Goal: Task Accomplishment & Management: Use online tool/utility

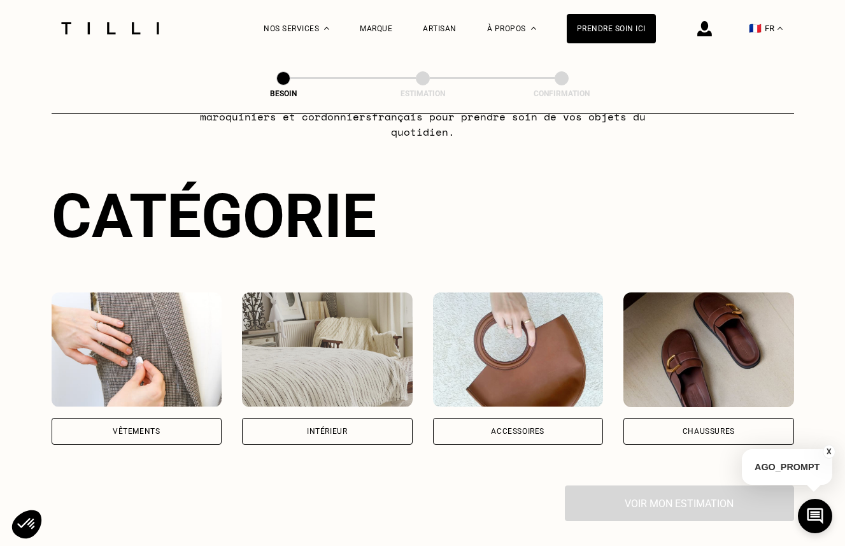
scroll to position [97, 0]
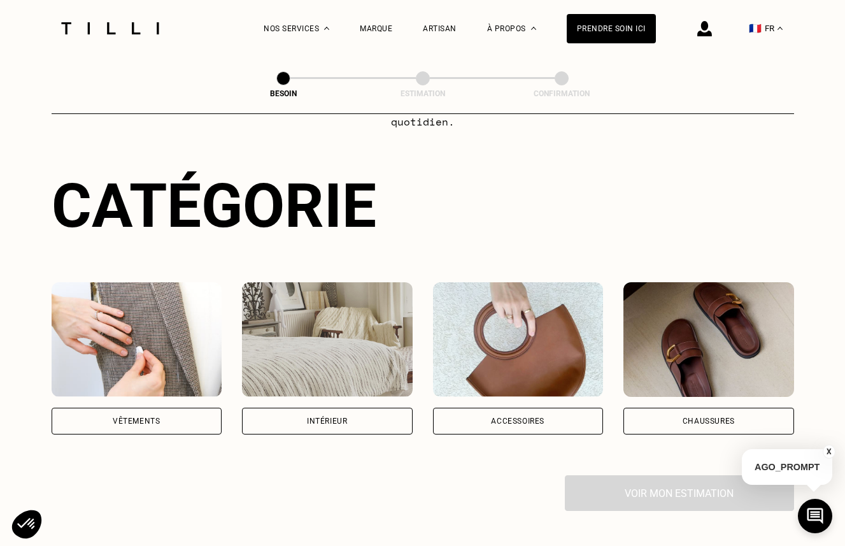
click at [193, 407] on div "Vêtements" at bounding box center [137, 420] width 171 height 27
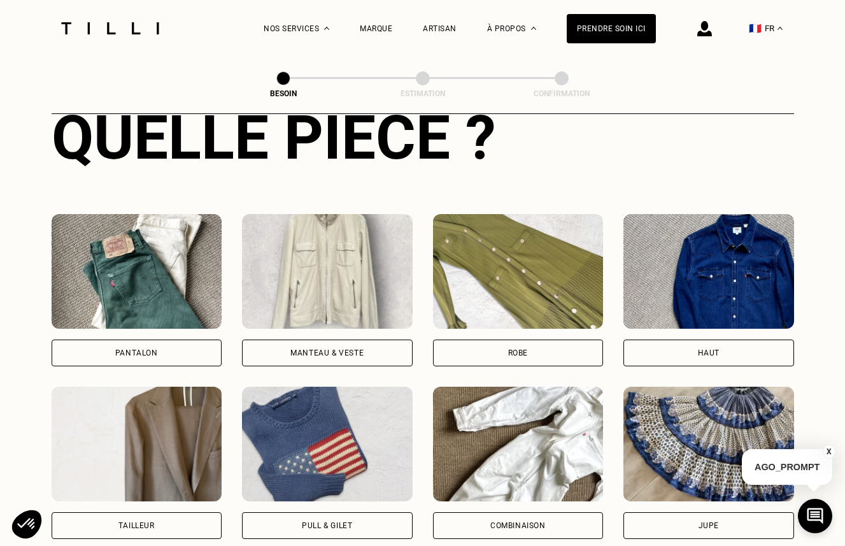
scroll to position [512, 0]
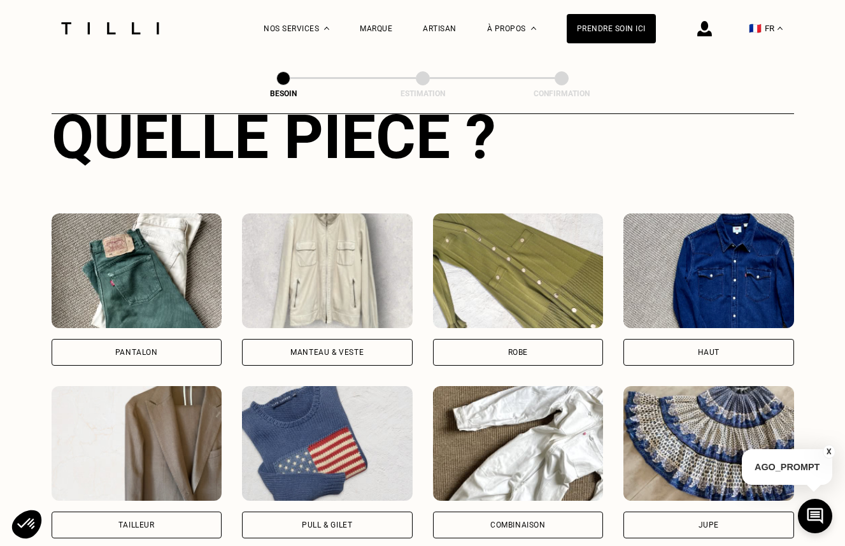
click at [178, 343] on div "Pantalon" at bounding box center [137, 352] width 171 height 27
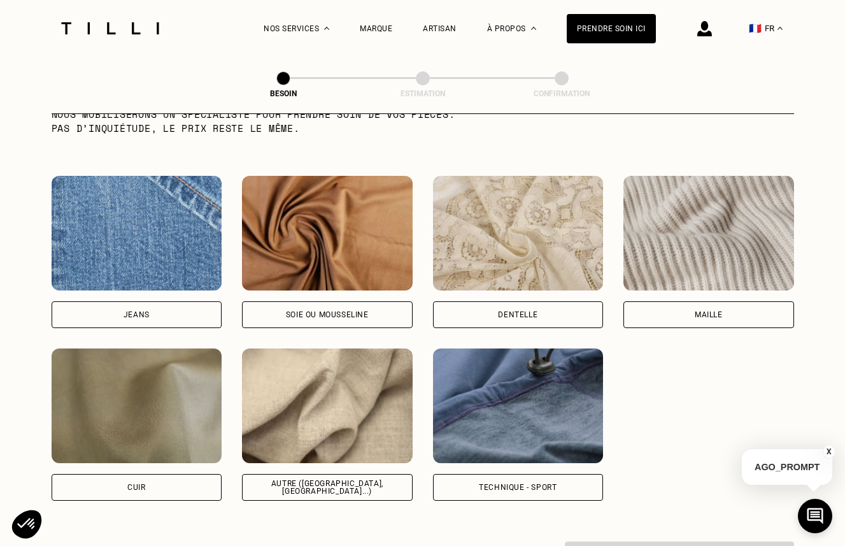
scroll to position [1333, 0]
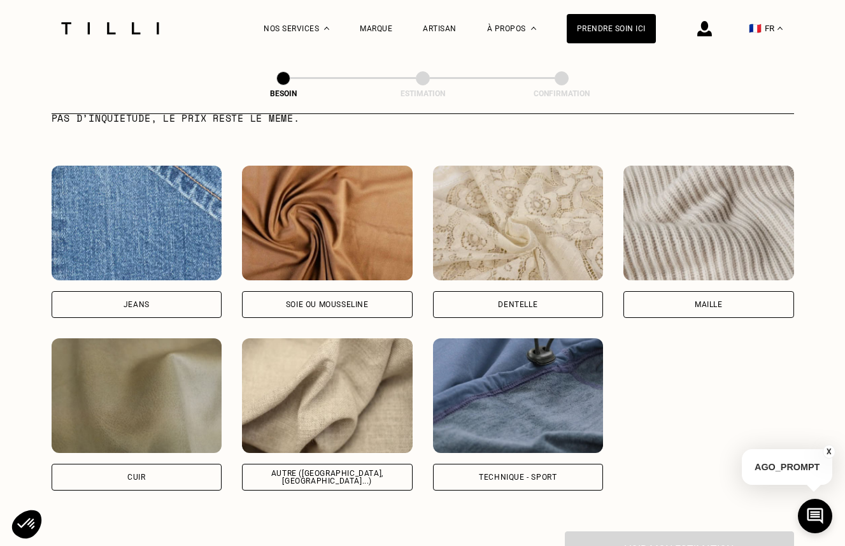
click at [190, 292] on div "Jeans" at bounding box center [137, 304] width 171 height 27
select select "FR"
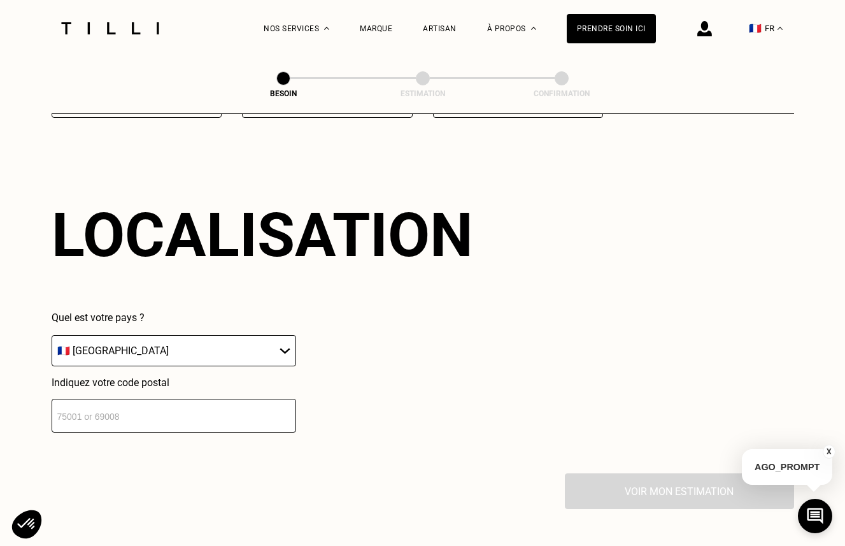
scroll to position [1706, 0]
click at [247, 399] on input "number" at bounding box center [174, 415] width 244 height 34
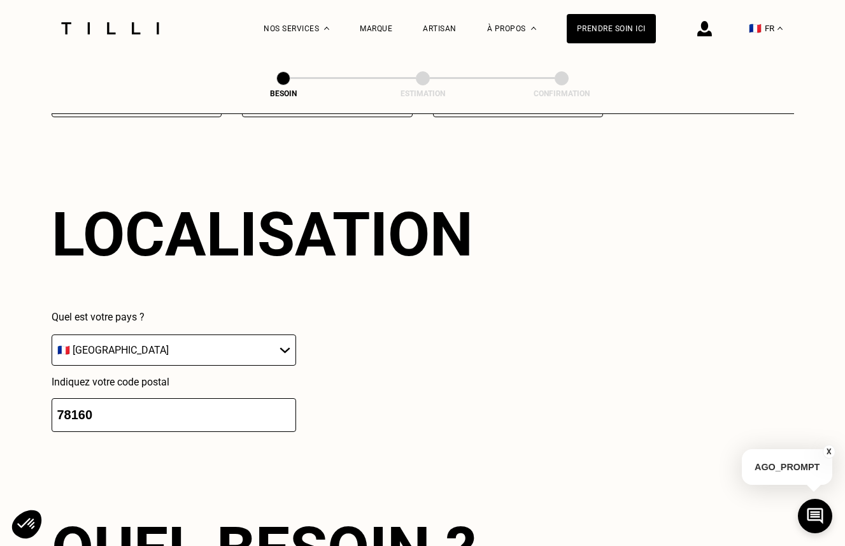
type input "78160"
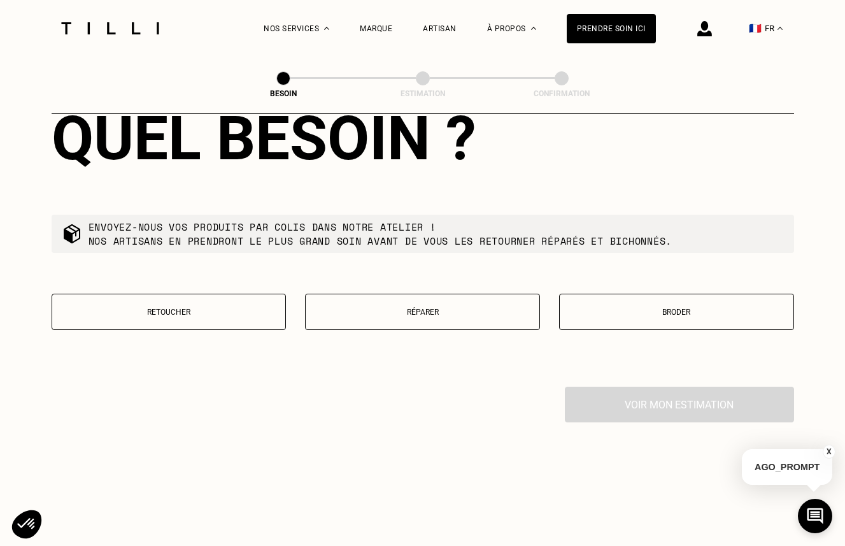
scroll to position [2137, 0]
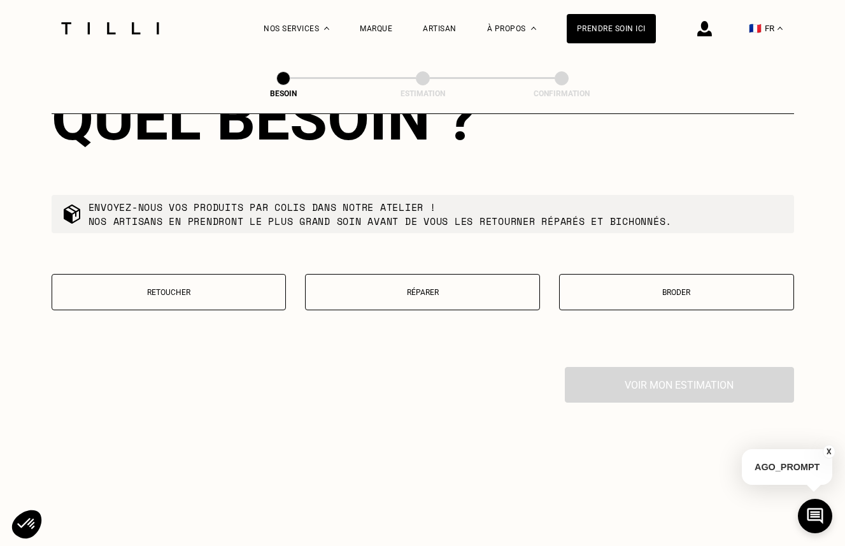
click at [230, 288] on p "Retoucher" at bounding box center [169, 292] width 221 height 9
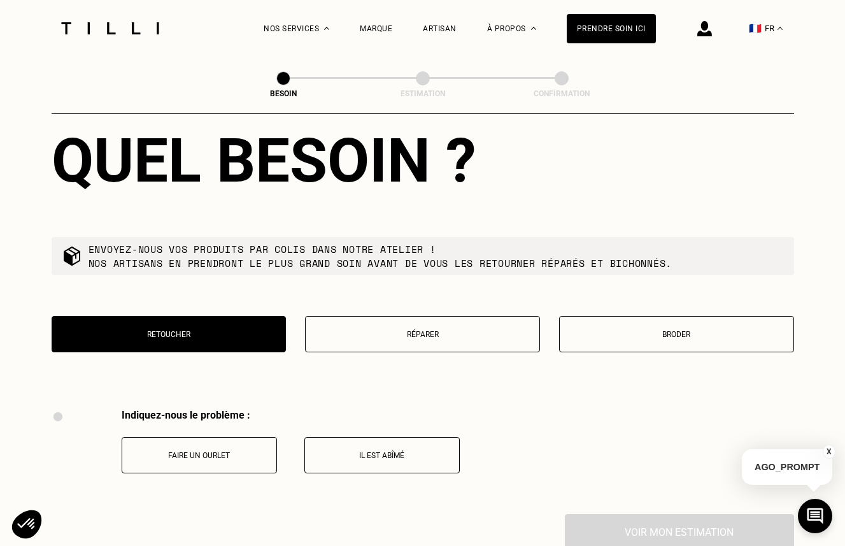
scroll to position [2104, 0]
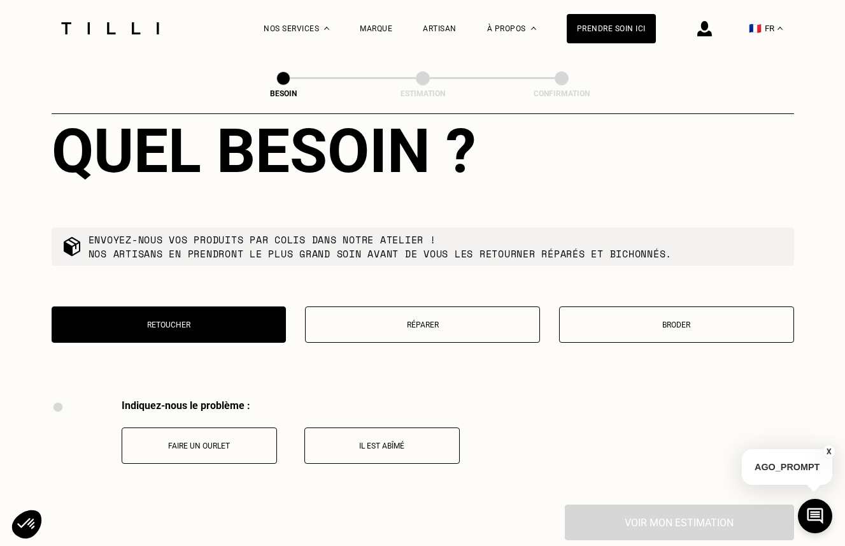
click at [353, 318] on button "Réparer" at bounding box center [422, 324] width 235 height 36
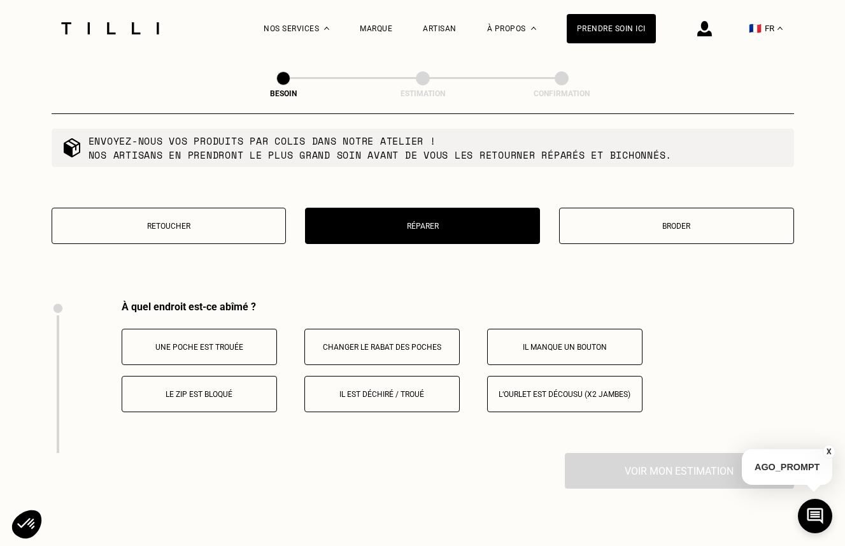
scroll to position [2206, 0]
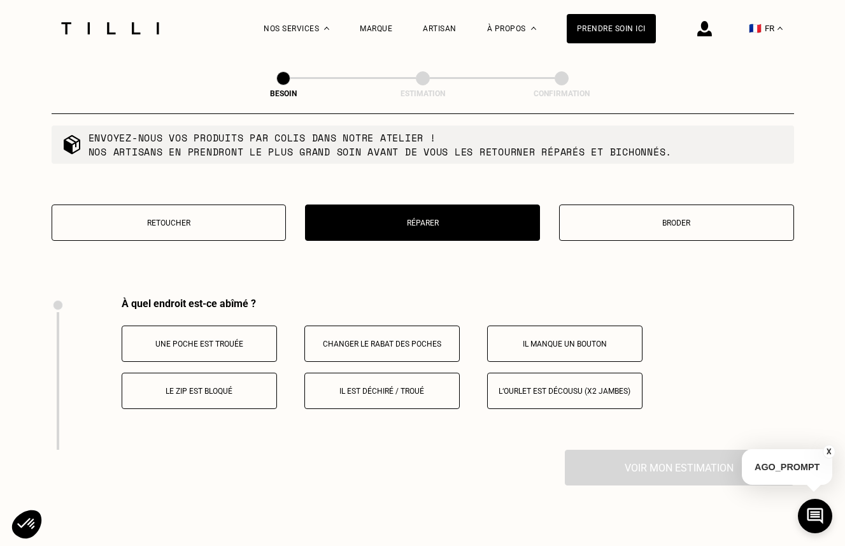
click at [248, 223] on button "Retoucher" at bounding box center [169, 222] width 235 height 36
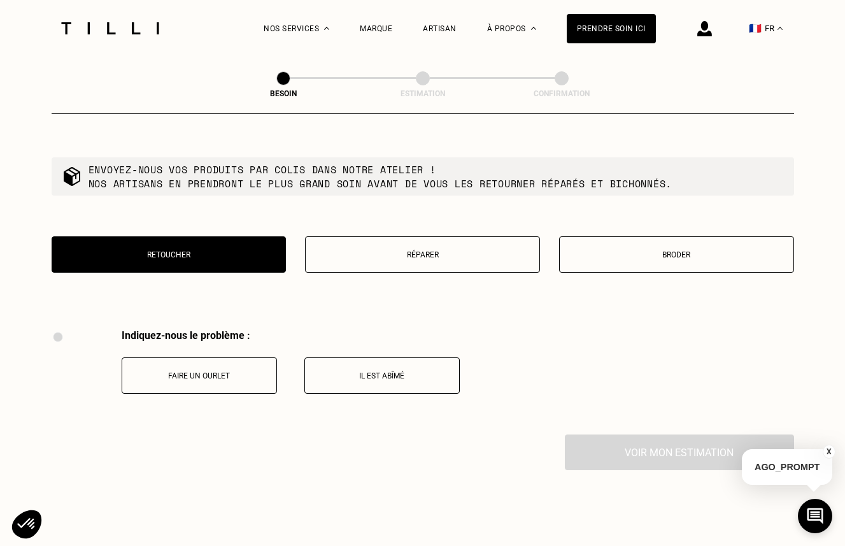
scroll to position [2179, 0]
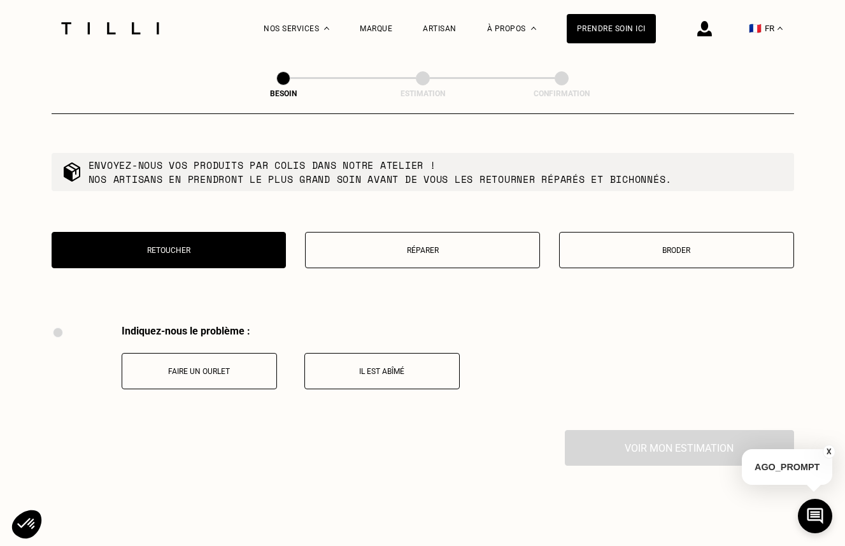
click at [649, 232] on button "Broder" at bounding box center [676, 250] width 235 height 36
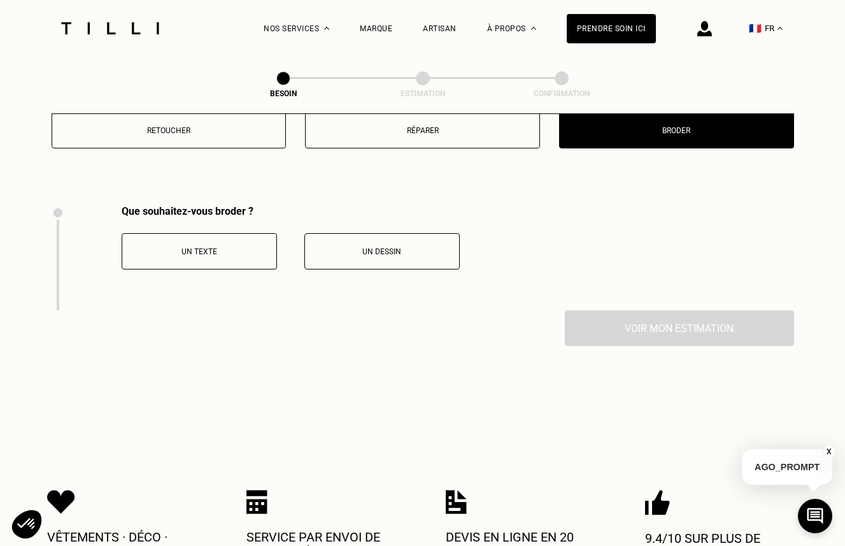
scroll to position [2289, 0]
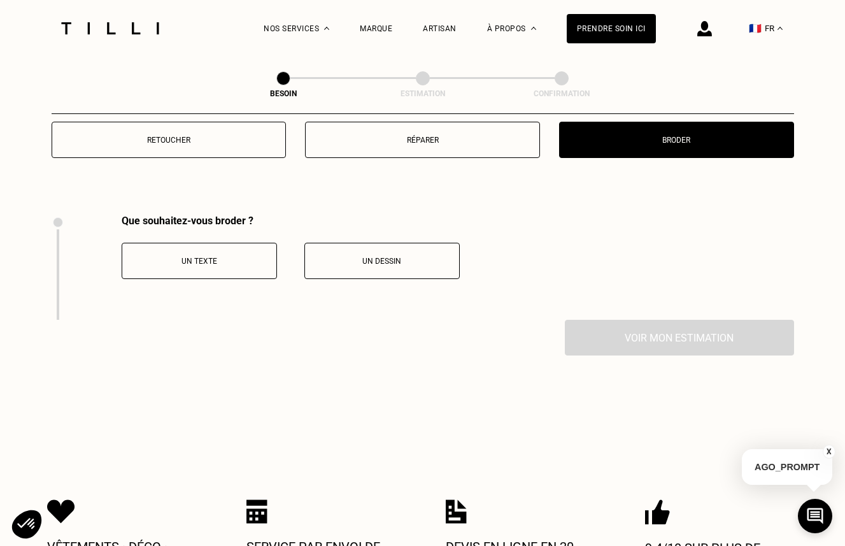
click at [220, 136] on p "Retoucher" at bounding box center [169, 140] width 221 height 9
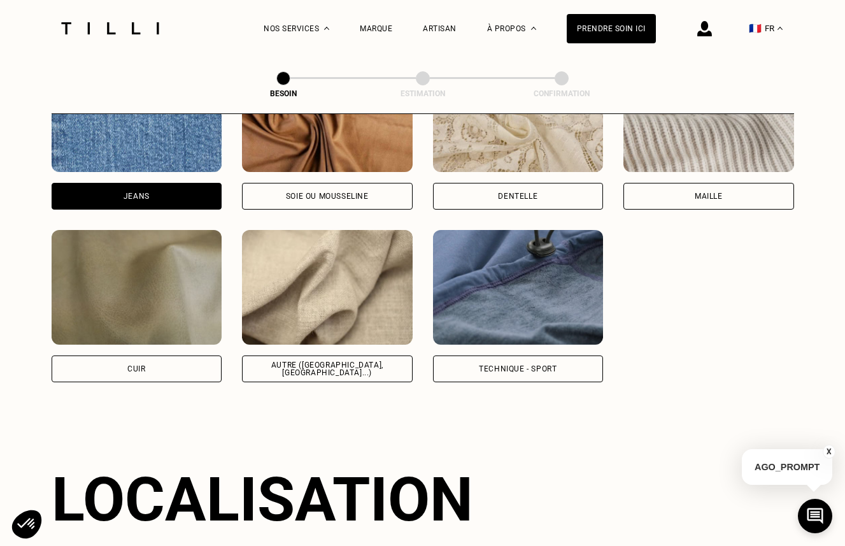
scroll to position [1440, 0]
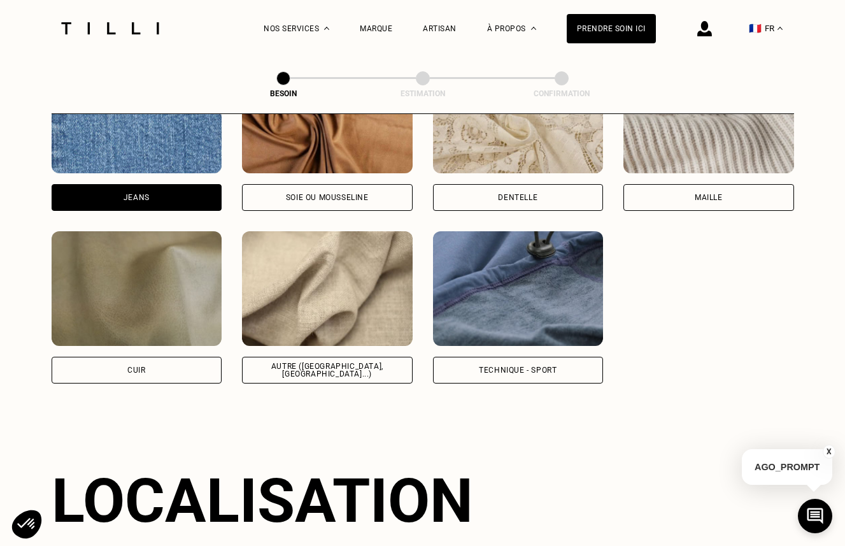
click at [300, 362] on div "Autre ([GEOGRAPHIC_DATA], [GEOGRAPHIC_DATA]...)" at bounding box center [327, 369] width 149 height 15
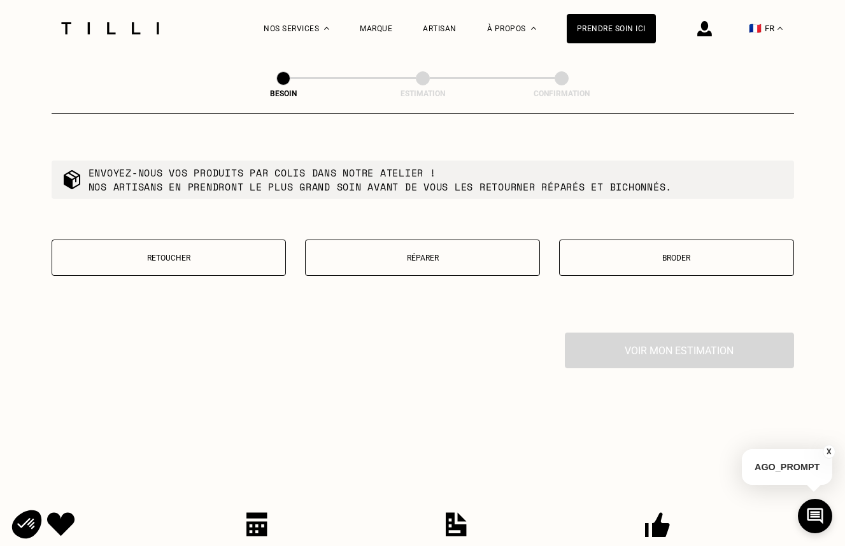
click at [216, 239] on button "Retoucher" at bounding box center [169, 257] width 235 height 36
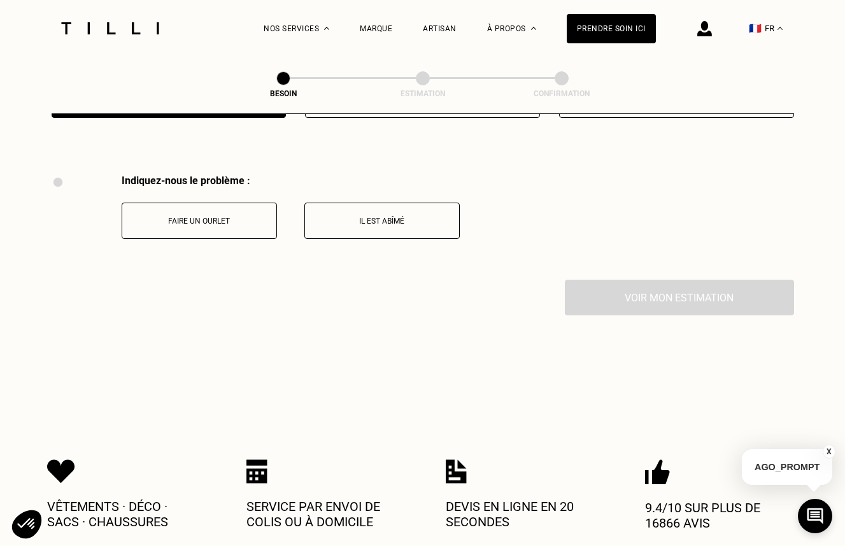
scroll to position [2346, 0]
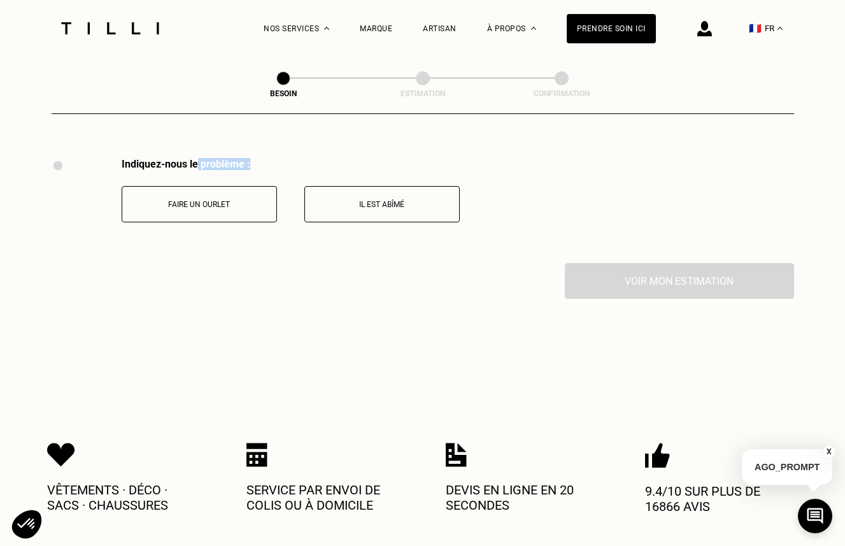
drag, startPoint x: 197, startPoint y: 147, endPoint x: 266, endPoint y: 152, distance: 68.3
click at [266, 158] on div "Indiquez-nous le problème :" at bounding box center [291, 164] width 338 height 12
click at [269, 207] on div "Indiquez-nous le problème : Faire un ourlet Il est abîmé" at bounding box center [256, 210] width 408 height 105
click at [334, 197] on button "Il est abîmé" at bounding box center [381, 204] width 155 height 36
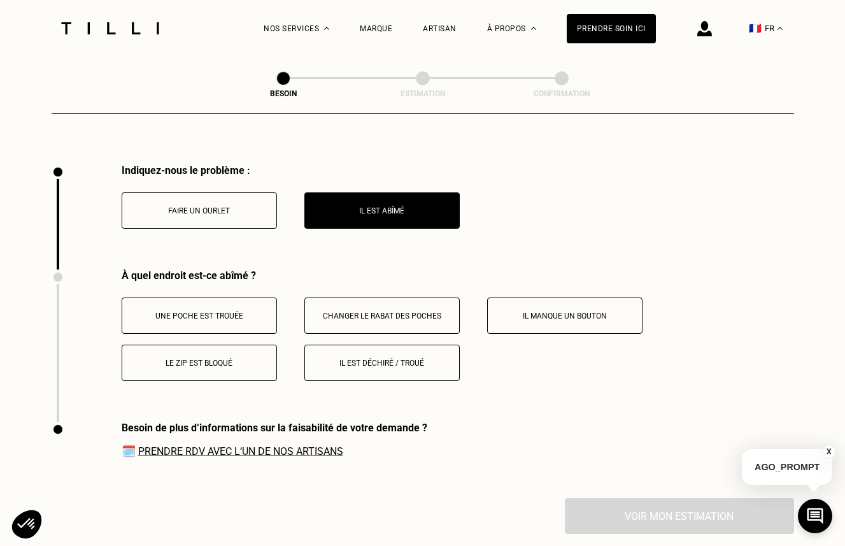
scroll to position [2344, 0]
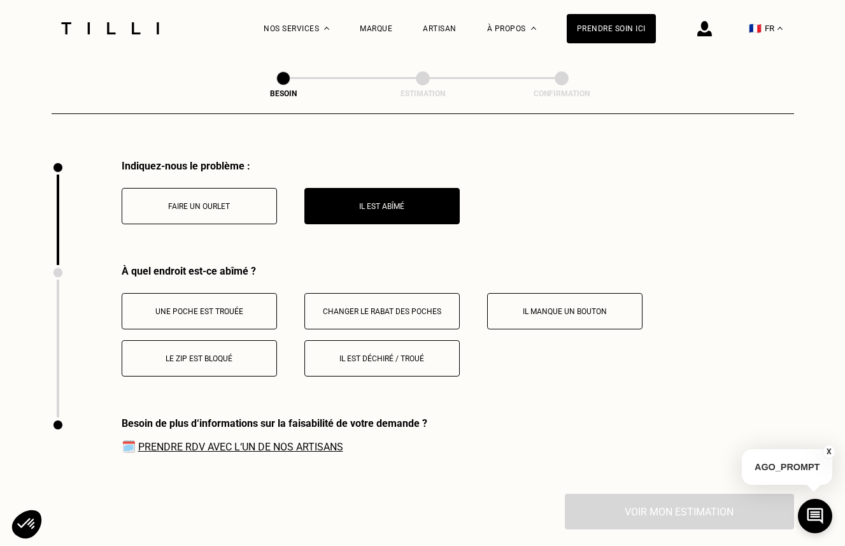
click at [228, 202] on p "Faire un ourlet" at bounding box center [199, 206] width 141 height 9
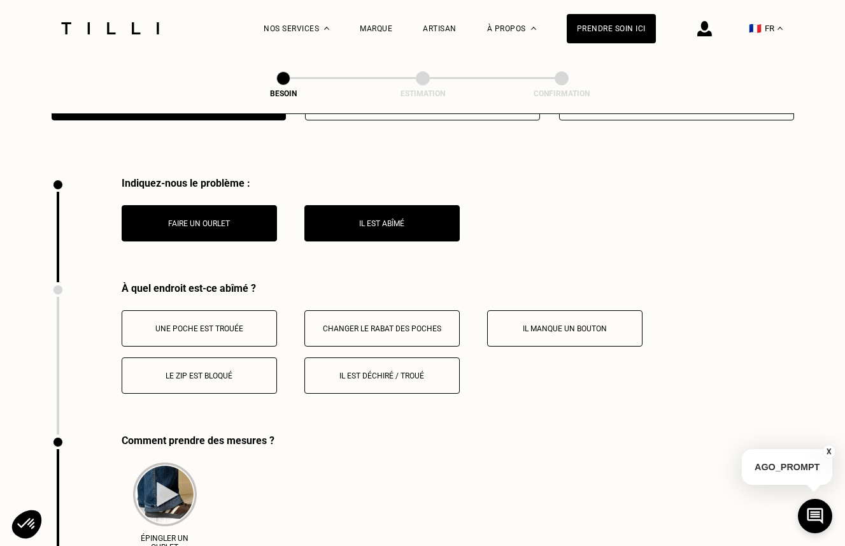
scroll to position [2328, 0]
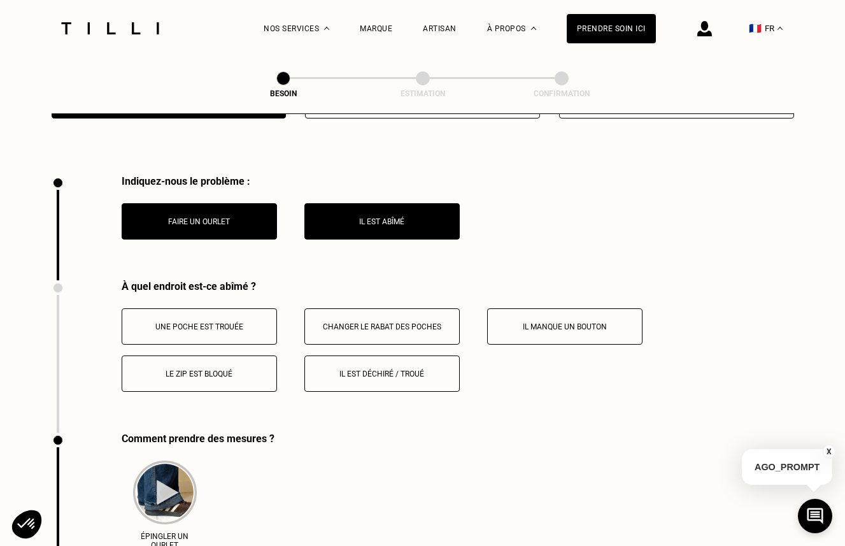
click at [227, 217] on p "Faire un ourlet" at bounding box center [199, 221] width 141 height 9
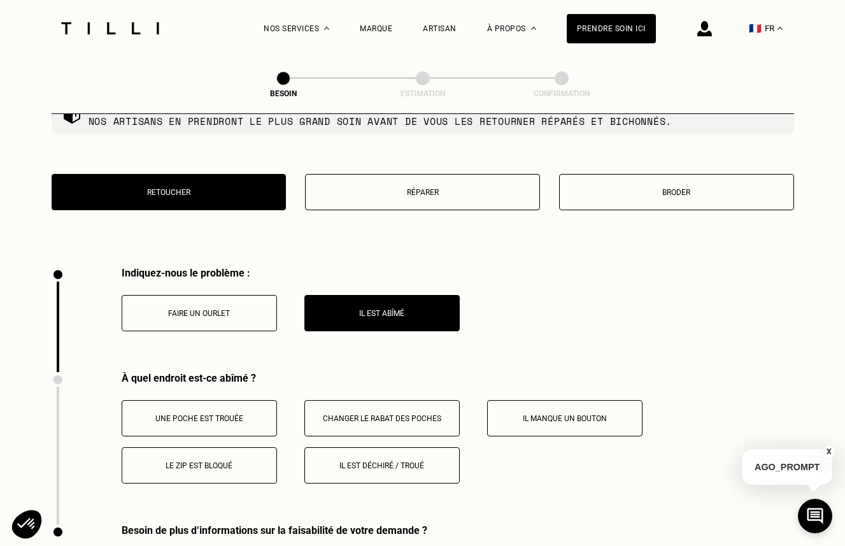
scroll to position [2234, 0]
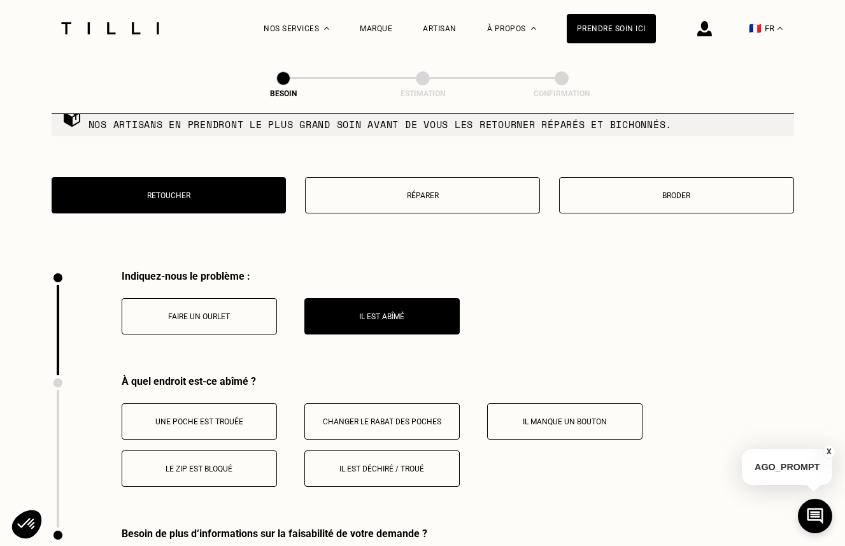
click at [355, 312] on p "Il est abîmé" at bounding box center [381, 316] width 141 height 9
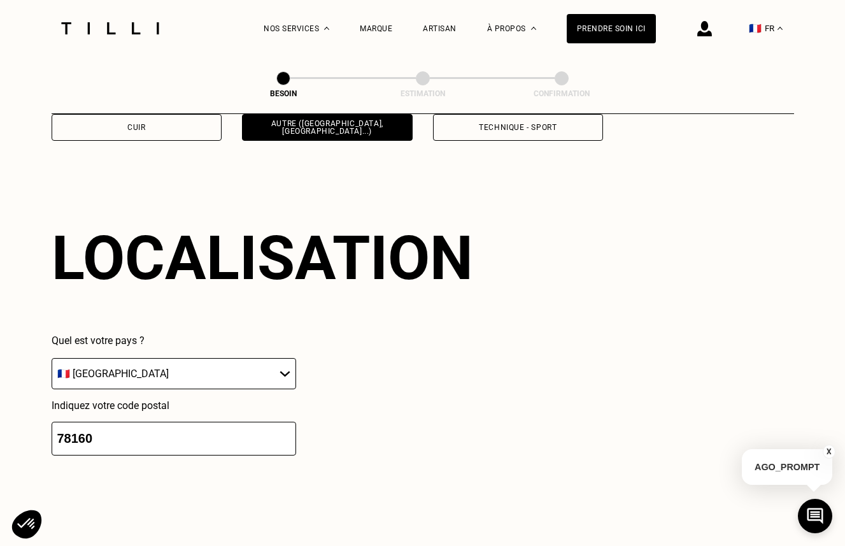
scroll to position [1689, 0]
